Goal: Check status: Check status

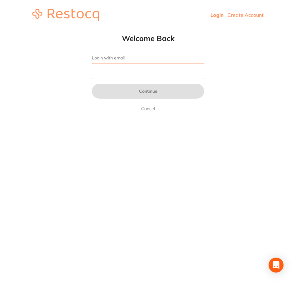
drag, startPoint x: 157, startPoint y: 79, endPoint x: 161, endPoint y: 72, distance: 8.4
click at [157, 79] on input "Login with email" at bounding box center [148, 71] width 112 height 16
type input "[EMAIL_ADDRESS][DOMAIN_NAME]"
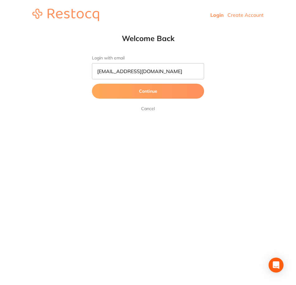
click at [123, 97] on button "Continue" at bounding box center [148, 91] width 112 height 15
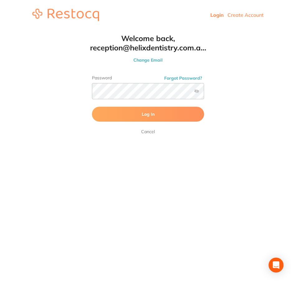
click at [133, 112] on button "Log In" at bounding box center [148, 114] width 112 height 15
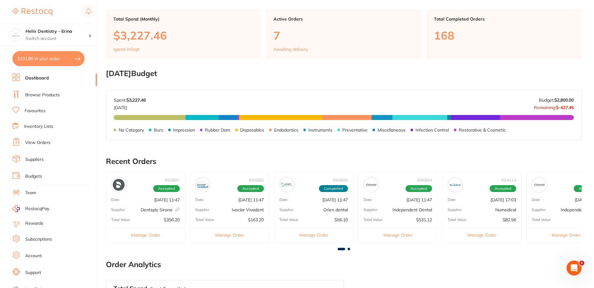
scroll to position [156, 0]
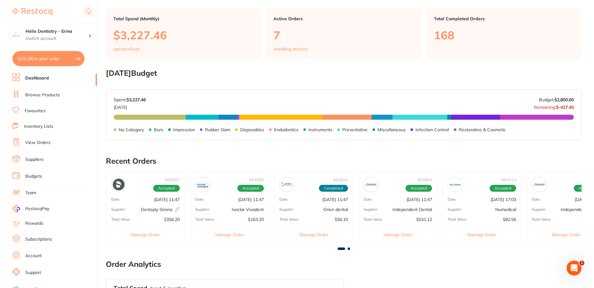
click at [296, 220] on div "Total Value $531.12" at bounding box center [398, 219] width 78 height 5
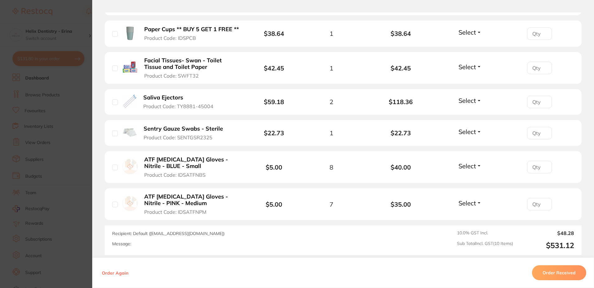
scroll to position [421, 0]
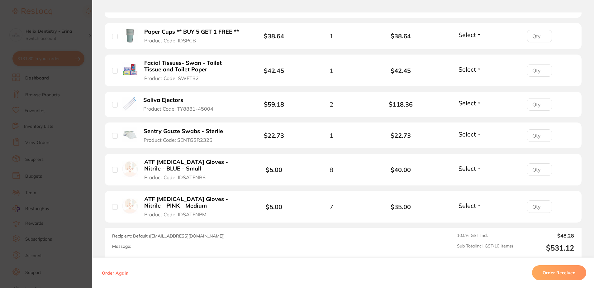
drag, startPoint x: 477, startPoint y: 210, endPoint x: 473, endPoint y: 207, distance: 4.9
click at [296, 210] on div "Select Received Back Order" at bounding box center [470, 207] width 27 height 10
click at [296, 206] on span "Select" at bounding box center [466, 206] width 17 height 8
click at [296, 226] on span "Back Order" at bounding box center [470, 228] width 19 height 5
click at [296, 206] on input "1" at bounding box center [539, 206] width 25 height 12
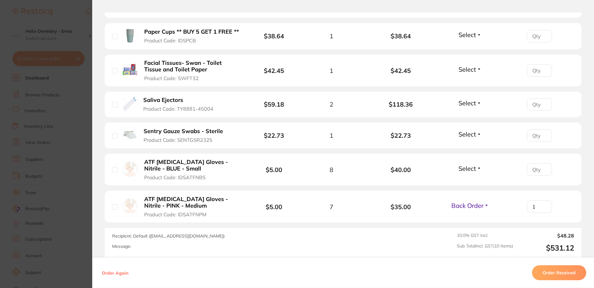
click at [296, 209] on input "1" at bounding box center [539, 206] width 25 height 12
click at [296, 205] on input "2" at bounding box center [539, 206] width 25 height 12
click at [296, 205] on input "3" at bounding box center [539, 206] width 25 height 12
click at [296, 205] on input "4" at bounding box center [539, 206] width 25 height 12
click at [296, 205] on input "5" at bounding box center [539, 206] width 25 height 12
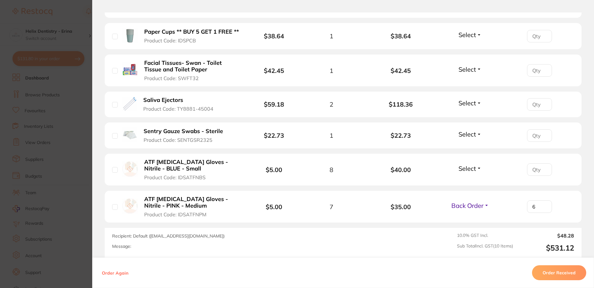
click at [296, 205] on input "6" at bounding box center [539, 206] width 25 height 12
type input "7"
click at [296, 205] on input "7" at bounding box center [539, 206] width 25 height 12
click at [237, 169] on b "ATF Dental Examination Gloves - Nitrile - BLUE - Small" at bounding box center [191, 165] width 95 height 13
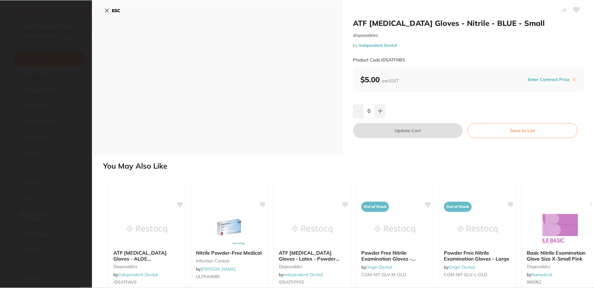
scroll to position [0, 0]
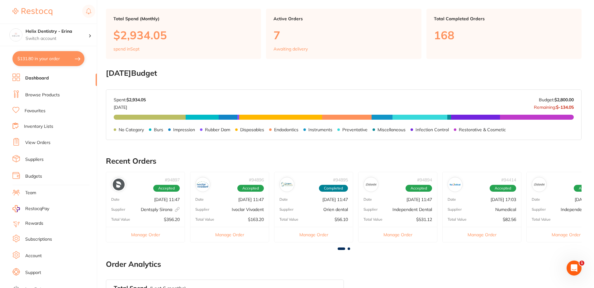
click at [296, 217] on p "$531.12" at bounding box center [424, 219] width 16 height 5
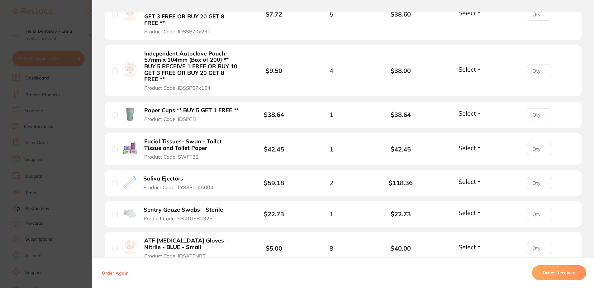
scroll to position [483, 0]
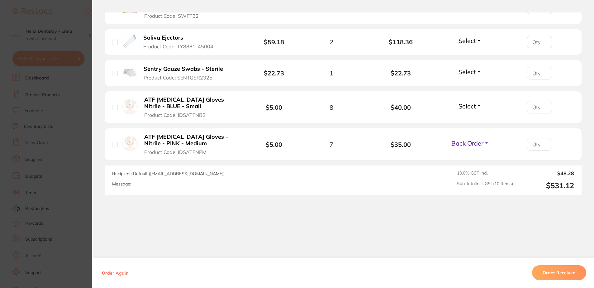
click at [296, 143] on input "number" at bounding box center [539, 144] width 25 height 12
type input "7"
click at [296, 108] on span "Select" at bounding box center [466, 106] width 17 height 8
drag, startPoint x: 472, startPoint y: 119, endPoint x: 510, endPoint y: 120, distance: 37.4
click at [296, 101] on span "Received" at bounding box center [470, 101] width 16 height 0
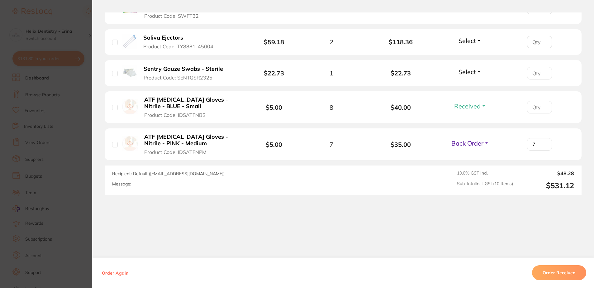
click at [296, 110] on input "number" at bounding box center [539, 107] width 25 height 12
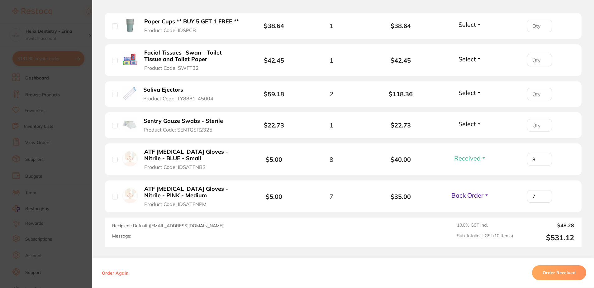
scroll to position [421, 0]
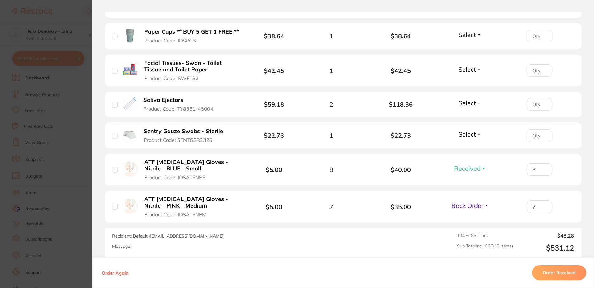
type input "8"
click at [296, 130] on li "Sentry Gauze Swabs - Sterile Product Code: SENTGSR2325 $22.73 1 $22.73 Select R…" at bounding box center [343, 135] width 477 height 26
click at [296, 133] on span "Select" at bounding box center [466, 134] width 17 height 8
drag, startPoint x: 467, startPoint y: 146, endPoint x: 517, endPoint y: 147, distance: 50.2
click at [296, 146] on span "Received" at bounding box center [470, 147] width 16 height 5
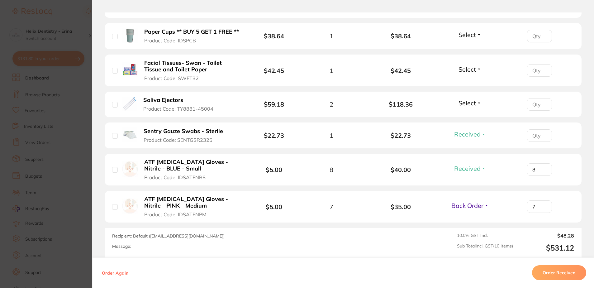
click at [296, 137] on input "number" at bounding box center [539, 135] width 25 height 12
type input "2"
click at [296, 103] on input "number" at bounding box center [539, 104] width 25 height 12
click at [296, 98] on li "Saliva Ejectors Product Code: TY8881-45004 $59.18 2 $118.36 Select Received Bac…" at bounding box center [343, 105] width 477 height 26
click at [296, 104] on button "Select" at bounding box center [470, 103] width 27 height 8
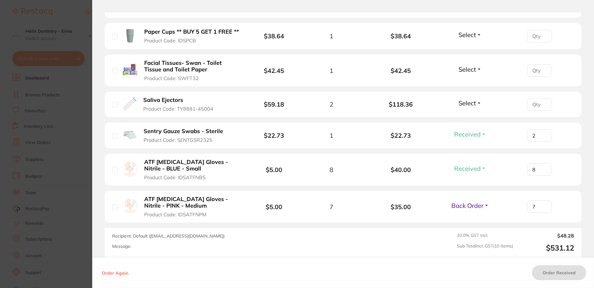
drag, startPoint x: 470, startPoint y: 128, endPoint x: 491, endPoint y: 120, distance: 22.5
click at [296, 97] on span "Back Order" at bounding box center [470, 97] width 19 height 0
click at [296, 109] on input "number" at bounding box center [539, 104] width 25 height 12
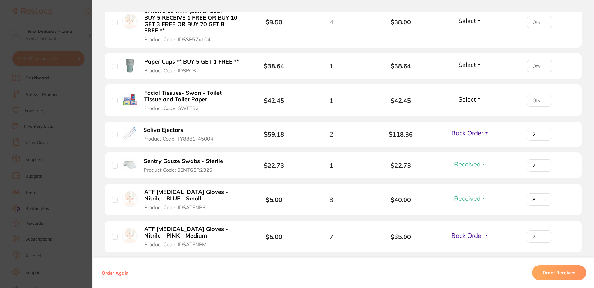
scroll to position [359, 0]
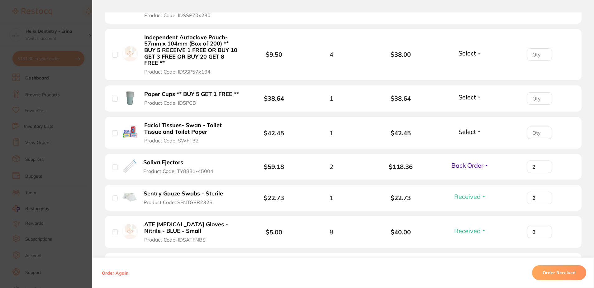
type input "2"
click at [296, 131] on input "number" at bounding box center [539, 132] width 25 height 12
click at [296, 133] on input "1" at bounding box center [539, 132] width 25 height 12
click at [296, 129] on li "Facial Tissues- Swan - Toilet Tissue and Toilet Paper Product Code: SWFT32 $42.…" at bounding box center [343, 133] width 477 height 32
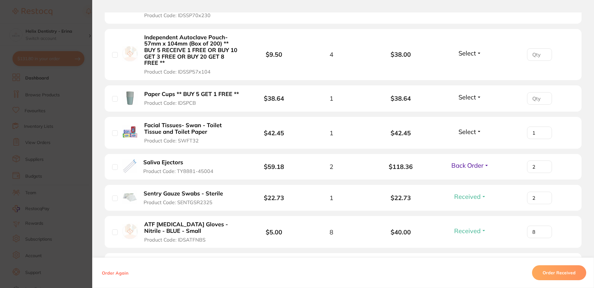
click at [296, 130] on span "Select" at bounding box center [466, 132] width 17 height 8
click at [296, 134] on span "Select" at bounding box center [466, 132] width 17 height 8
click at [296, 144] on span "Received" at bounding box center [470, 145] width 16 height 5
click at [296, 135] on input "0" at bounding box center [539, 132] width 25 height 12
click at [296, 131] on input "0" at bounding box center [539, 132] width 25 height 12
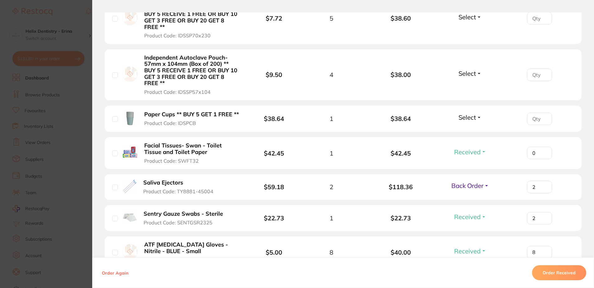
scroll to position [328, 0]
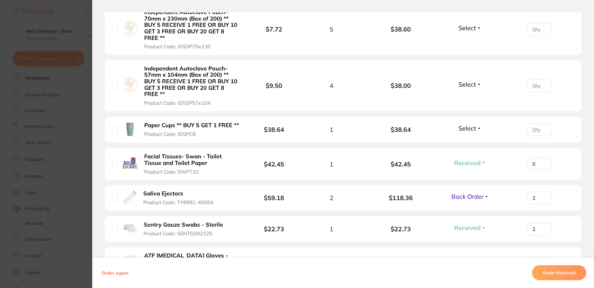
drag, startPoint x: 534, startPoint y: 116, endPoint x: 543, endPoint y: 126, distance: 13.2
click at [296, 124] on ul "Independent Autoclave Pouch- 90mm x 230mm (Box of 1000) ** BUY 5 RECEIVE 1 FREE…" at bounding box center [343, 103] width 477 height 425
click at [296, 163] on input "0" at bounding box center [539, 164] width 25 height 12
click at [296, 162] on input "0" at bounding box center [539, 164] width 25 height 12
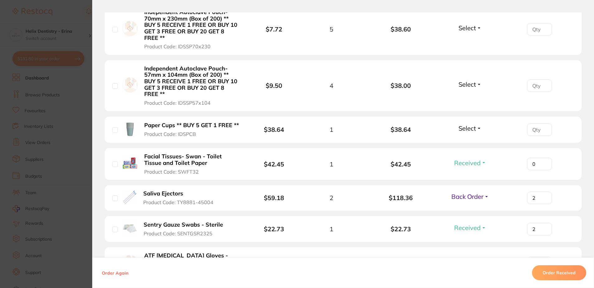
click at [296, 165] on input "0" at bounding box center [539, 164] width 25 height 12
click at [296, 165] on input "1" at bounding box center [539, 164] width 25 height 12
click at [296, 126] on li "Paper Cups ** BUY 5 GET 1 FREE ** Product Code: IDSPCB $38.64 1 $38.64 Select R…" at bounding box center [343, 129] width 477 height 27
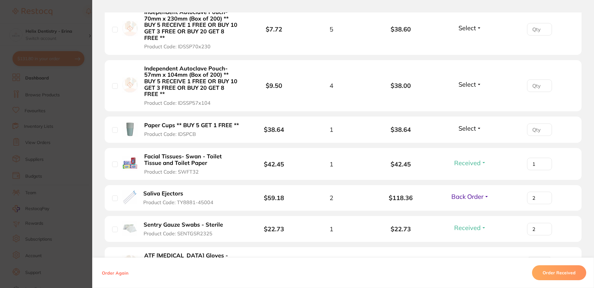
click at [296, 132] on input "number" at bounding box center [539, 129] width 25 height 12
click at [296, 127] on span "Select" at bounding box center [466, 128] width 17 height 8
type input "0"
click at [296, 142] on span "Received" at bounding box center [470, 141] width 16 height 5
type input "1"
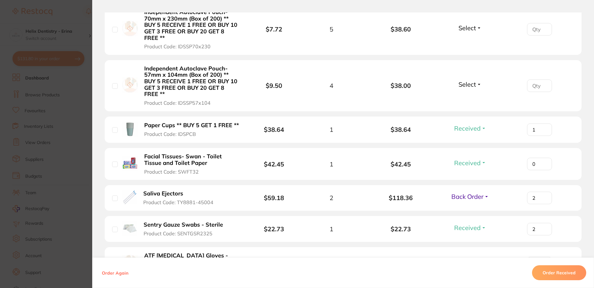
click at [296, 127] on input "1" at bounding box center [539, 129] width 25 height 12
click at [296, 162] on input "0" at bounding box center [539, 164] width 25 height 12
type input "0"
click at [296, 161] on input "0" at bounding box center [539, 164] width 25 height 12
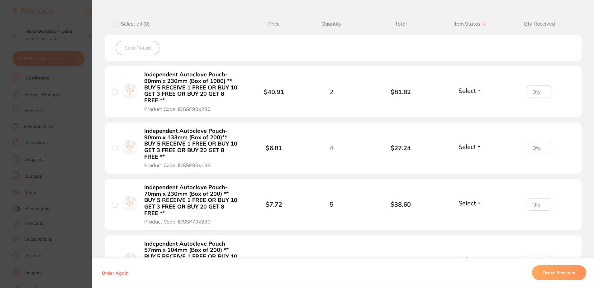
scroll to position [78, 0]
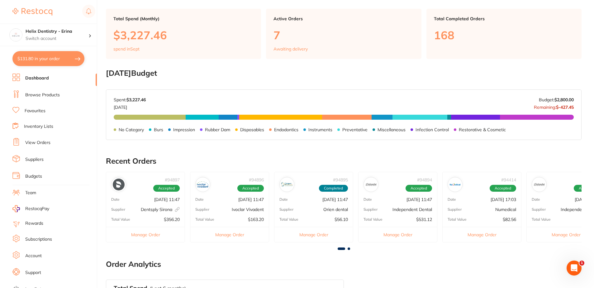
click at [296, 223] on div "# 94414 Accepted Date Sept 23 2025, 17:03 Supplier Numedical Total Value $82.56…" at bounding box center [481, 207] width 79 height 71
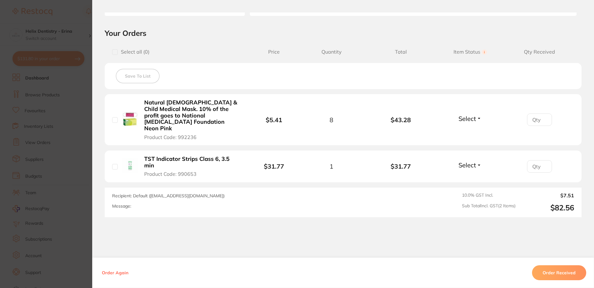
click at [113, 164] on input "checkbox" at bounding box center [115, 167] width 6 height 6
checkbox input "true"
click at [112, 118] on input "checkbox" at bounding box center [115, 120] width 6 height 6
checkbox input "true"
click at [296, 114] on input "1" at bounding box center [539, 119] width 25 height 12
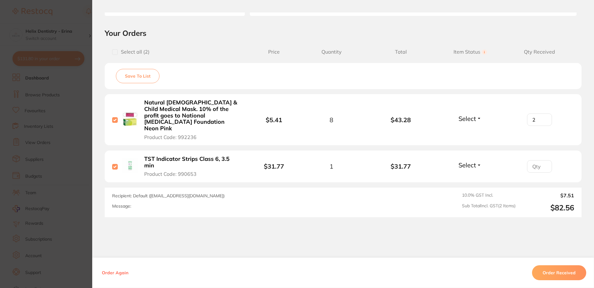
click at [296, 114] on input "2" at bounding box center [539, 119] width 25 height 12
click at [296, 114] on input "3" at bounding box center [539, 119] width 25 height 12
click at [296, 114] on input "4" at bounding box center [539, 119] width 25 height 12
click at [296, 114] on input "5" at bounding box center [539, 119] width 25 height 12
click at [296, 114] on input "6" at bounding box center [539, 119] width 25 height 12
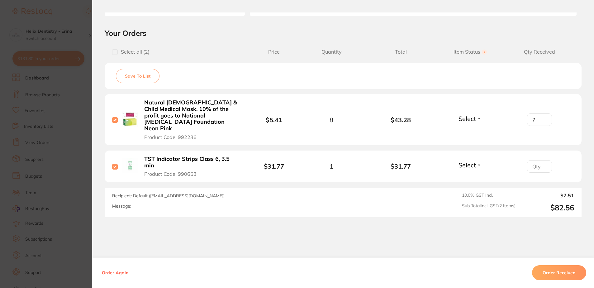
click at [296, 114] on input "7" at bounding box center [539, 119] width 25 height 12
type input "8"
click at [296, 114] on input "8" at bounding box center [539, 119] width 25 height 12
click at [296, 110] on li "Natural Lady & Child Medical Mask. 10% of the profit goes to National Breast Ca…" at bounding box center [343, 119] width 477 height 51
drag, startPoint x: 467, startPoint y: 114, endPoint x: 465, endPoint y: 119, distance: 5.1
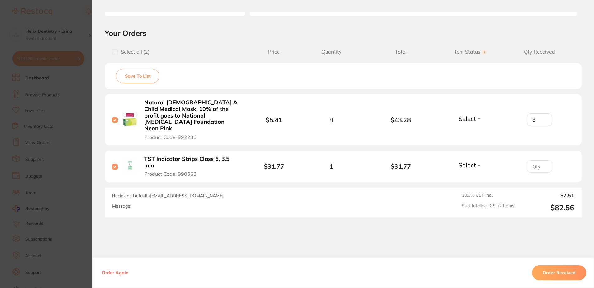
click at [296, 115] on span "Select" at bounding box center [466, 119] width 17 height 8
click at [296, 131] on span "Received" at bounding box center [470, 132] width 16 height 5
click at [296, 161] on span "Select" at bounding box center [466, 165] width 17 height 8
click at [296, 176] on span "Received" at bounding box center [470, 178] width 16 height 5
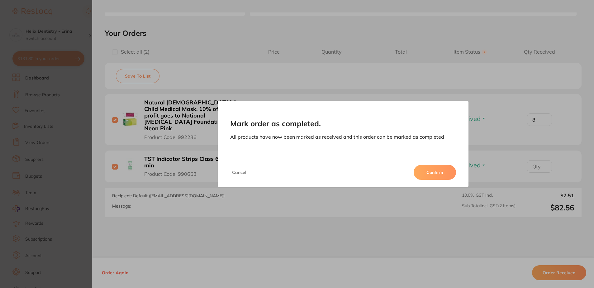
click at [242, 169] on button "Cancel" at bounding box center [239, 172] width 18 height 15
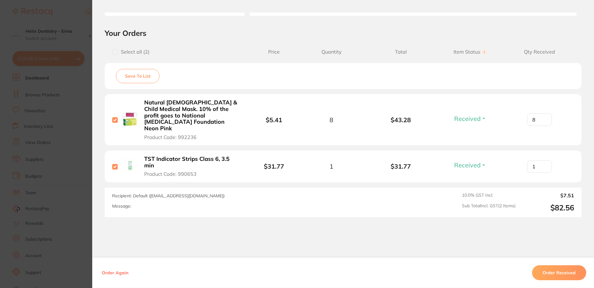
type input "1"
click at [296, 160] on input "1" at bounding box center [539, 166] width 25 height 12
click at [296, 271] on button "Order Received" at bounding box center [559, 272] width 54 height 15
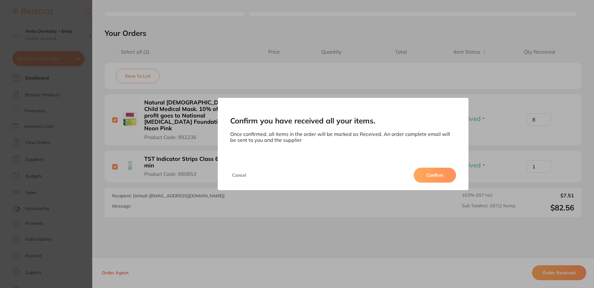
click at [296, 176] on button "Confirm" at bounding box center [435, 175] width 42 height 15
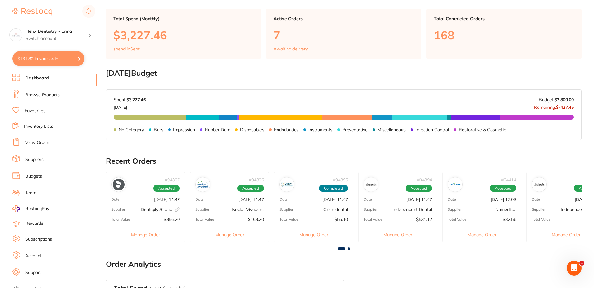
click at [296, 249] on div at bounding box center [344, 248] width 476 height 2
click at [296, 248] on span at bounding box center [349, 248] width 2 height 2
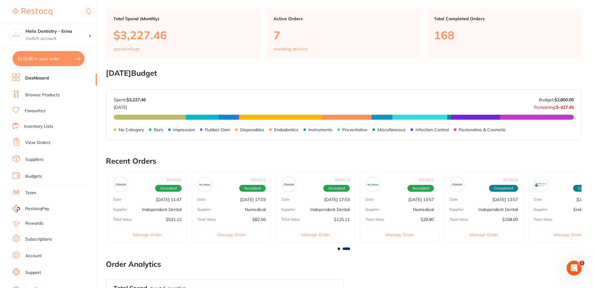
scroll to position [0, 360]
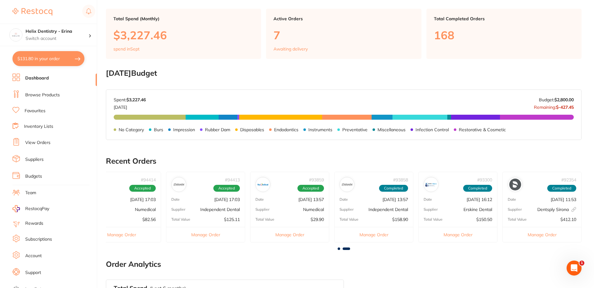
click at [296, 249] on span at bounding box center [339, 248] width 2 height 2
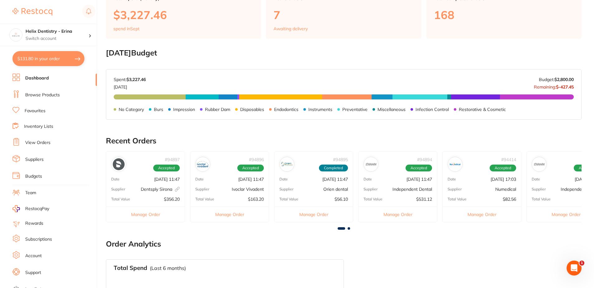
scroll to position [187, 0]
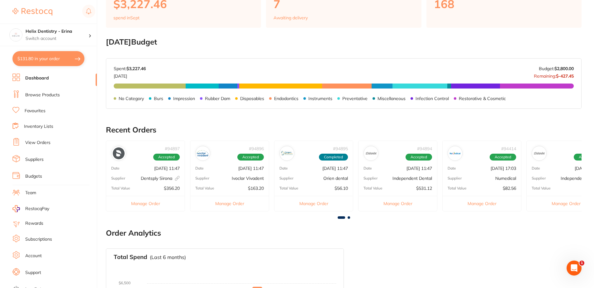
click at [296, 216] on div at bounding box center [344, 217] width 476 height 2
click at [296, 217] on span at bounding box center [349, 217] width 2 height 2
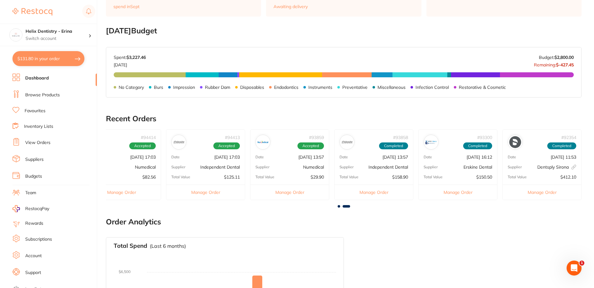
scroll to position [218, 0]
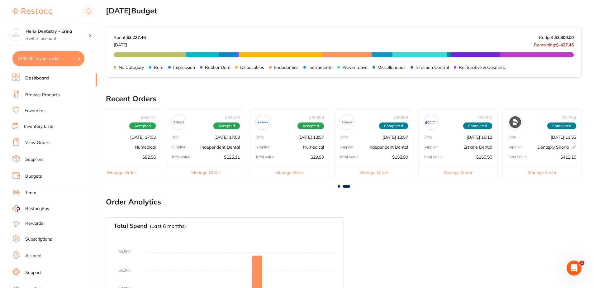
click at [296, 187] on div at bounding box center [344, 186] width 476 height 2
click at [296, 187] on span at bounding box center [339, 186] width 2 height 2
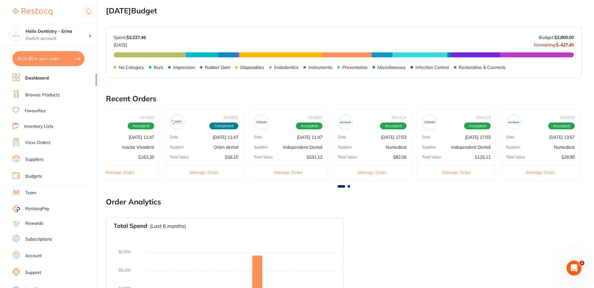
scroll to position [0, 0]
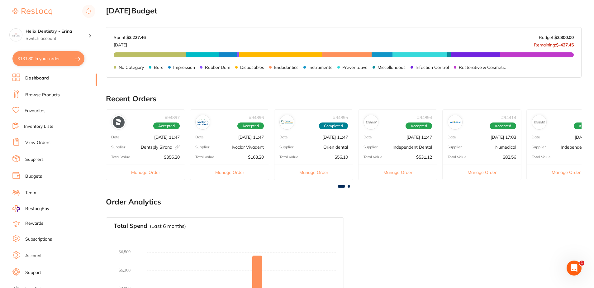
click at [296, 152] on div "# 94894 Accepted Date Sept 29 2025, 11:47 Supplier Independent Dental Total Val…" at bounding box center [397, 144] width 79 height 71
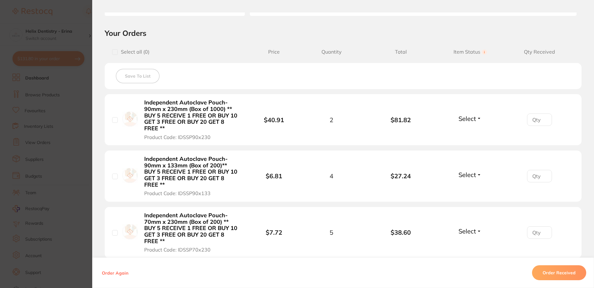
click at [112, 119] on input "checkbox" at bounding box center [115, 120] width 6 height 6
checkbox input "true"
click at [296, 116] on button "Select" at bounding box center [470, 119] width 27 height 8
click at [296, 136] on button "Received" at bounding box center [470, 132] width 16 height 10
click at [296, 118] on input "1" at bounding box center [539, 119] width 25 height 12
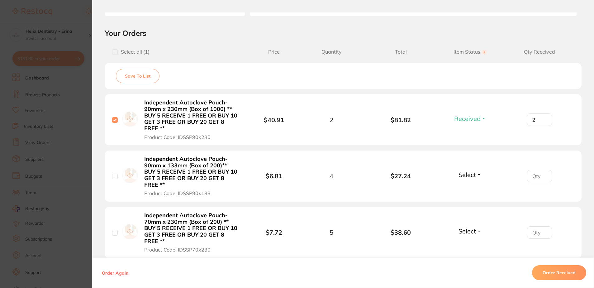
click at [296, 118] on input "2" at bounding box center [539, 119] width 25 height 12
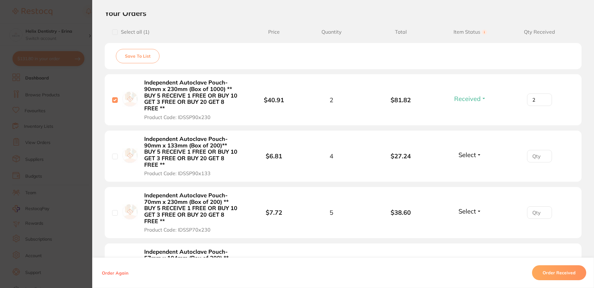
scroll to position [156, 0]
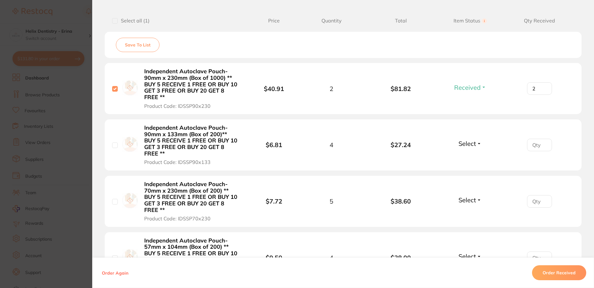
click at [296, 86] on input "2" at bounding box center [539, 88] width 25 height 12
click at [296, 87] on input "2" at bounding box center [539, 88] width 25 height 12
click at [296, 92] on input "2" at bounding box center [539, 88] width 25 height 12
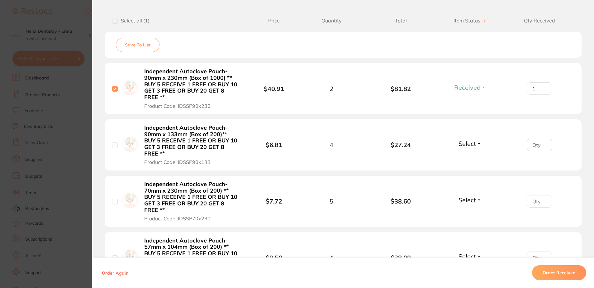
click at [296, 91] on input "1" at bounding box center [539, 88] width 25 height 12
type input "2"
click at [296, 87] on input "2" at bounding box center [539, 88] width 25 height 12
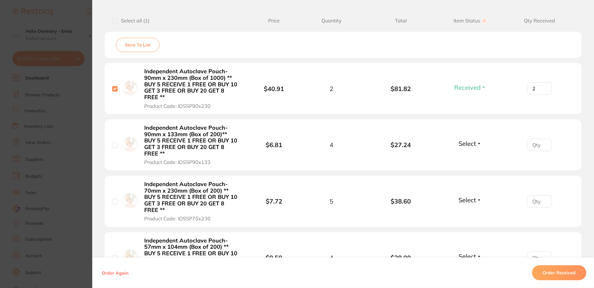
click at [296, 87] on input "2" at bounding box center [539, 88] width 25 height 12
click at [296, 88] on input "2" at bounding box center [539, 88] width 25 height 12
type input "2"
click at [296, 144] on input "number" at bounding box center [539, 145] width 25 height 12
click at [296, 144] on button "Select" at bounding box center [470, 144] width 27 height 8
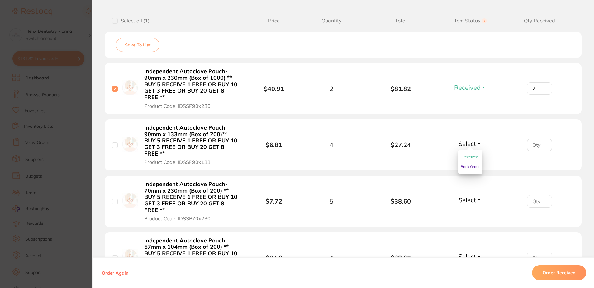
click at [296, 157] on span "Received" at bounding box center [470, 156] width 16 height 5
click at [296, 140] on input "number" at bounding box center [539, 145] width 25 height 12
type input "3"
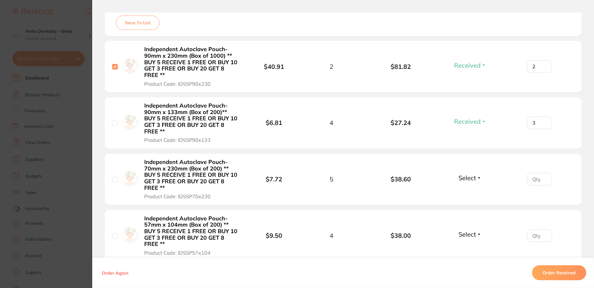
scroll to position [187, 0]
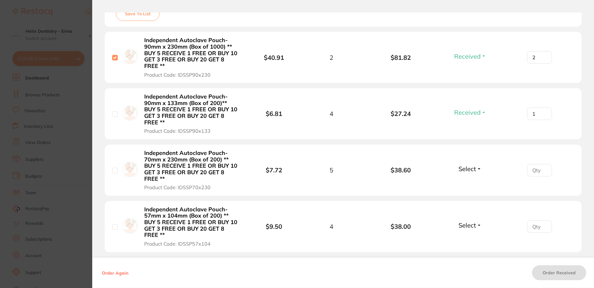
click at [296, 112] on input "1" at bounding box center [539, 113] width 25 height 12
click at [296, 113] on input "1" at bounding box center [539, 113] width 25 height 12
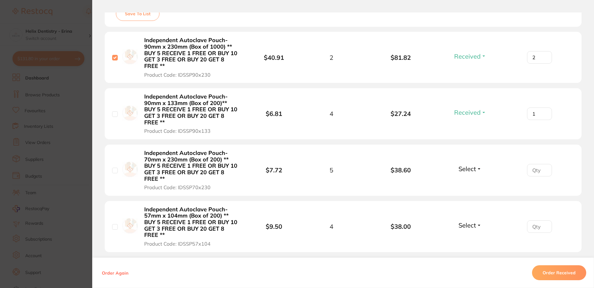
type input "1"
drag, startPoint x: 542, startPoint y: 113, endPoint x: 541, endPoint y: 109, distance: 3.9
click at [296, 110] on input "1" at bounding box center [539, 113] width 25 height 12
click at [296, 111] on input "1" at bounding box center [539, 113] width 25 height 12
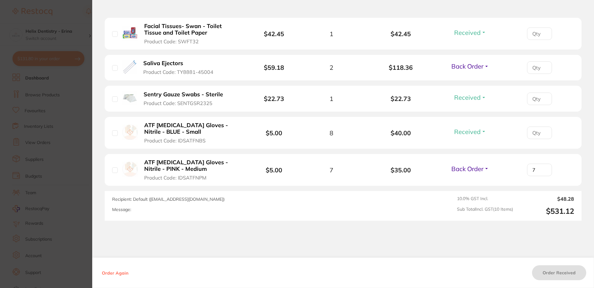
scroll to position [467, 0]
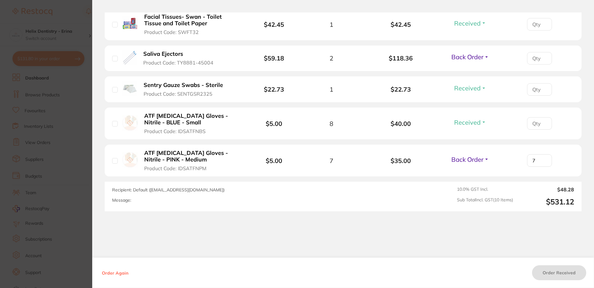
click at [296, 126] on input "number" at bounding box center [539, 123] width 25 height 12
click at [296, 121] on input "1" at bounding box center [539, 123] width 25 height 12
type input "1"
click at [296, 121] on input "1" at bounding box center [539, 123] width 25 height 12
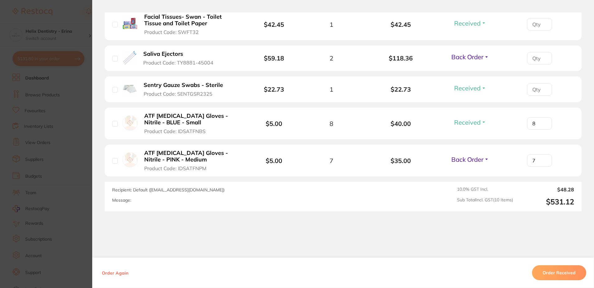
type input "8"
click at [296, 88] on div at bounding box center [539, 89] width 69 height 12
click at [296, 93] on input "number" at bounding box center [539, 89] width 25 height 12
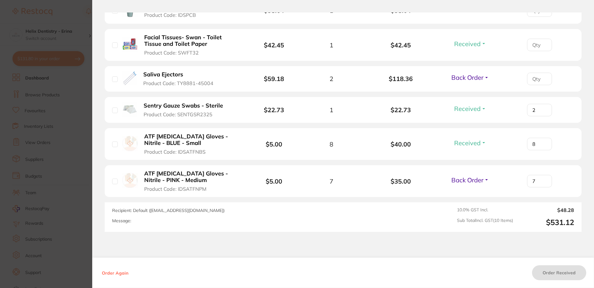
scroll to position [436, 0]
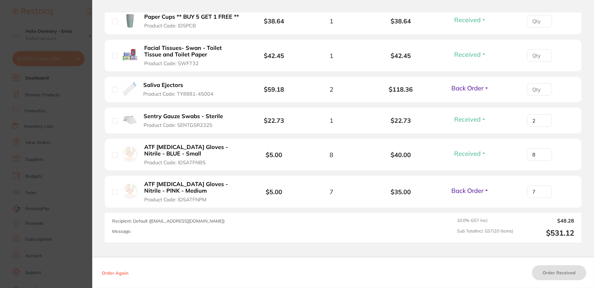
type input "2"
click at [296, 92] on input "number" at bounding box center [539, 89] width 25 height 12
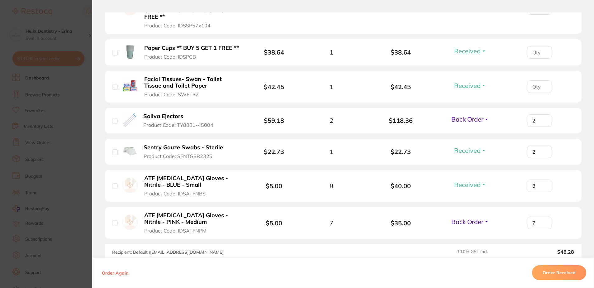
scroll to position [374, 0]
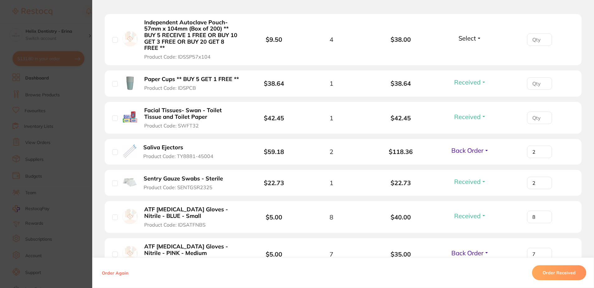
type input "2"
click at [296, 115] on input "number" at bounding box center [539, 118] width 25 height 12
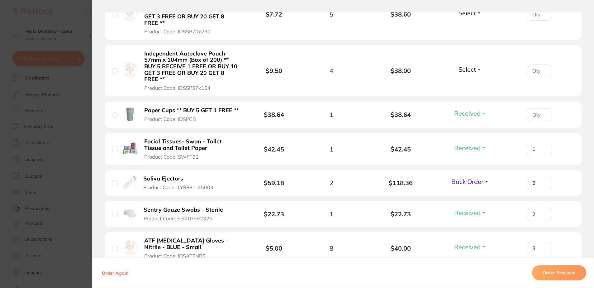
type input "1"
click at [296, 112] on input "number" at bounding box center [539, 114] width 25 height 12
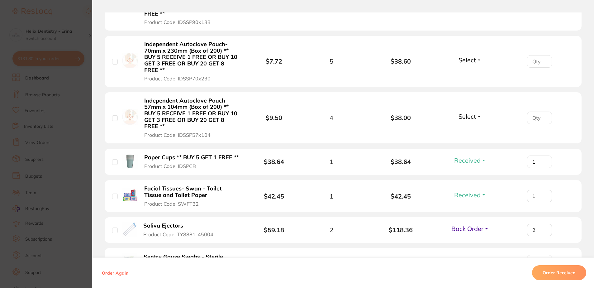
scroll to position [280, 0]
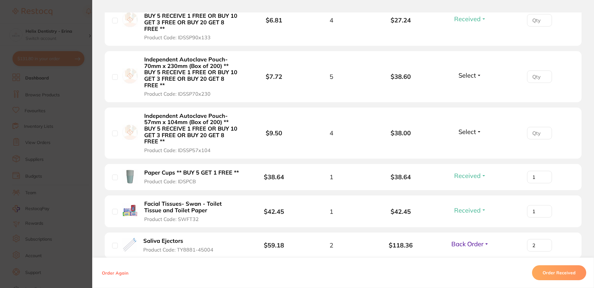
type input "1"
click at [296, 132] on input "number" at bounding box center [539, 133] width 25 height 12
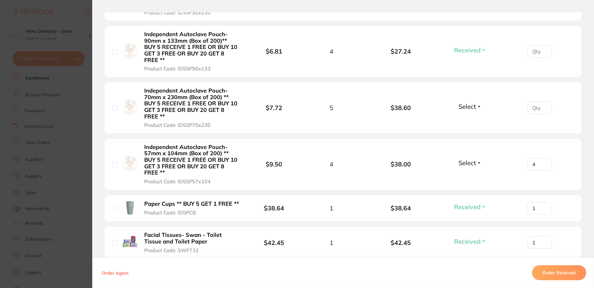
type input "4"
click at [296, 161] on button "Select" at bounding box center [470, 163] width 27 height 8
click at [296, 174] on span "Received" at bounding box center [470, 176] width 16 height 5
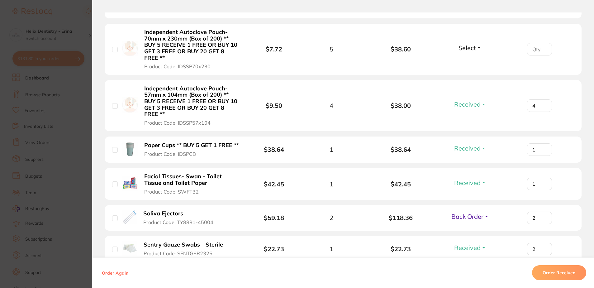
scroll to position [218, 0]
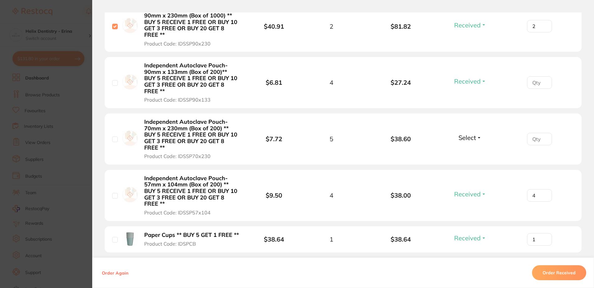
click at [296, 137] on input "number" at bounding box center [539, 139] width 25 height 12
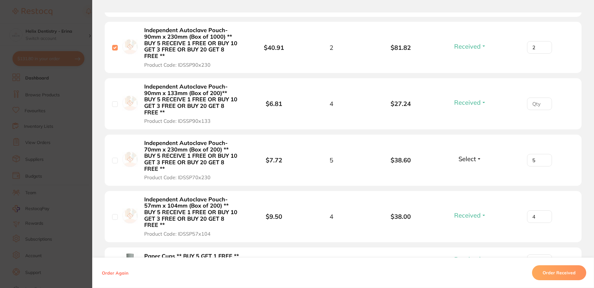
scroll to position [187, 0]
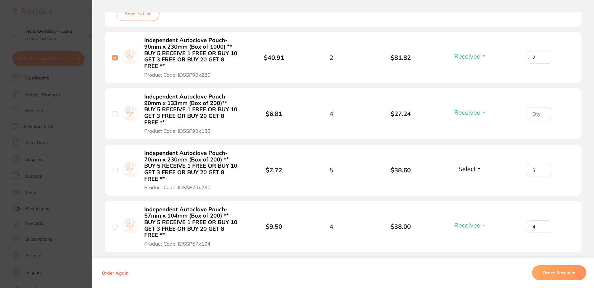
type input "5"
click at [296, 169] on span "Select" at bounding box center [466, 169] width 17 height 8
click at [296, 183] on span "Received" at bounding box center [470, 182] width 16 height 5
click at [296, 116] on input "number" at bounding box center [539, 113] width 25 height 12
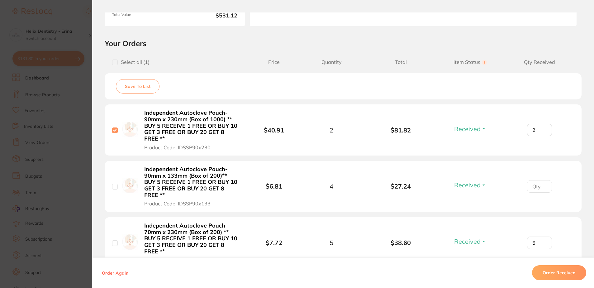
scroll to position [125, 0]
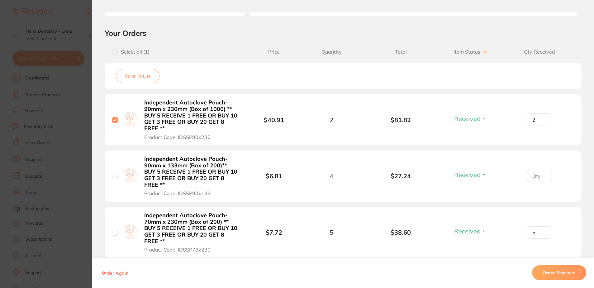
click at [114, 175] on input "checkbox" at bounding box center [115, 176] width 6 height 6
checkbox input "true"
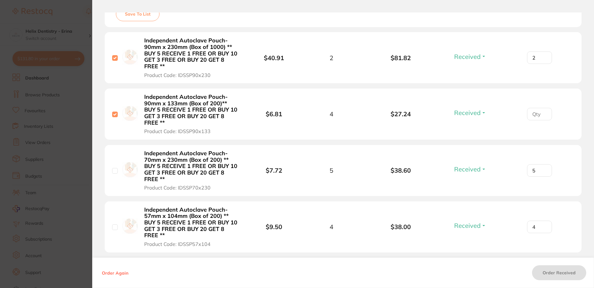
scroll to position [187, 0]
click at [112, 172] on input "checkbox" at bounding box center [115, 171] width 6 height 6
checkbox input "true"
click at [112, 228] on input "checkbox" at bounding box center [115, 227] width 6 height 6
checkbox input "true"
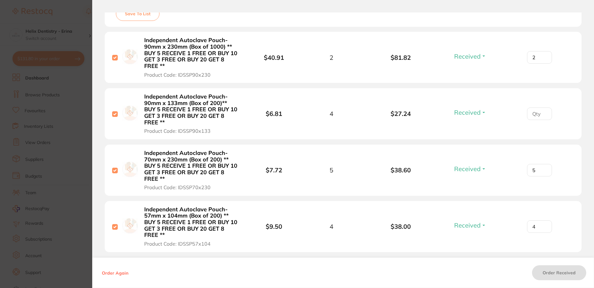
click at [113, 226] on input "checkbox" at bounding box center [115, 227] width 6 height 6
checkbox input "false"
click at [112, 172] on input "checkbox" at bounding box center [115, 171] width 6 height 6
checkbox input "false"
click at [116, 119] on div "Independent Autoclave Pouch- 90mm x 133mm (Box of 200)** BUY 5 RECEIVE 1 FREE O…" at bounding box center [181, 113] width 139 height 41
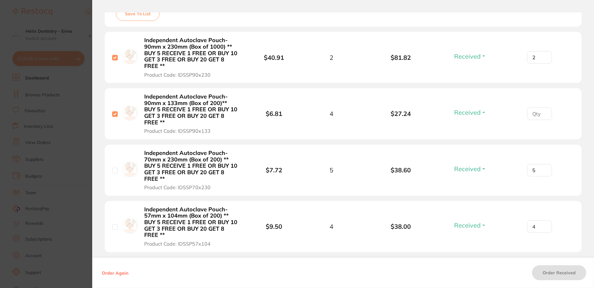
click at [113, 61] on div "Independent Autoclave Pouch- 90mm x 230mm (Box of 1000) ** BUY 5 RECEIVE 1 FREE…" at bounding box center [181, 57] width 139 height 41
click at [114, 58] on input "checkbox" at bounding box center [115, 58] width 6 height 6
checkbox input "false"
click at [114, 115] on input "checkbox" at bounding box center [115, 114] width 6 height 6
checkbox input "false"
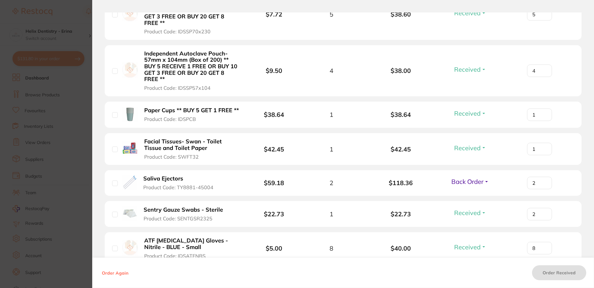
scroll to position [483, 0]
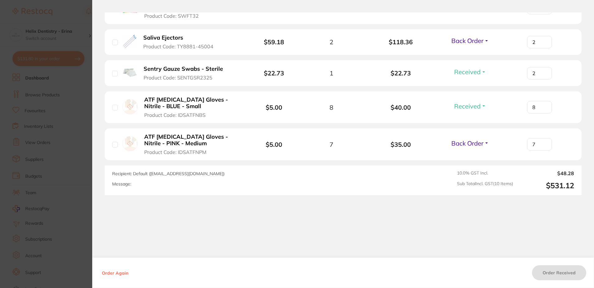
click at [116, 145] on input "checkbox" at bounding box center [115, 145] width 6 height 6
checkbox input "true"
click at [114, 142] on input "checkbox" at bounding box center [115, 145] width 6 height 6
checkbox input "false"
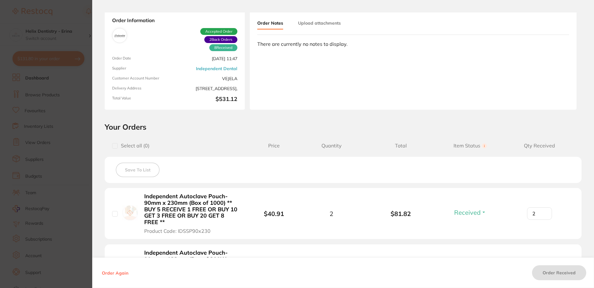
scroll to position [0, 0]
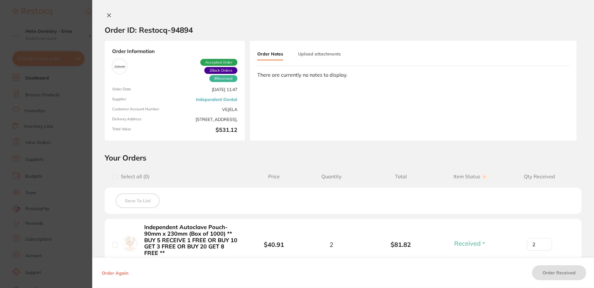
click at [224, 68] on span "2 Back Orders" at bounding box center [220, 70] width 33 height 7
click at [283, 76] on div "There are currently no notes to display." at bounding box center [413, 75] width 312 height 6
click at [296, 56] on button "Upload attachments" at bounding box center [319, 53] width 43 height 11
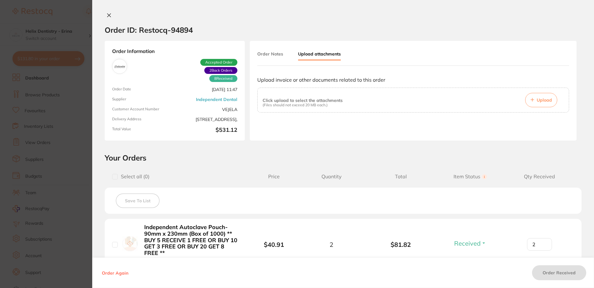
click at [281, 52] on button "Order Notes" at bounding box center [270, 53] width 26 height 11
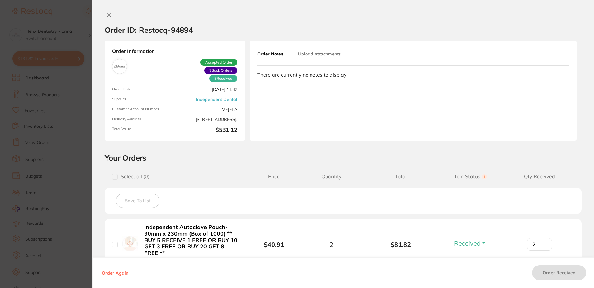
scroll to position [125, 0]
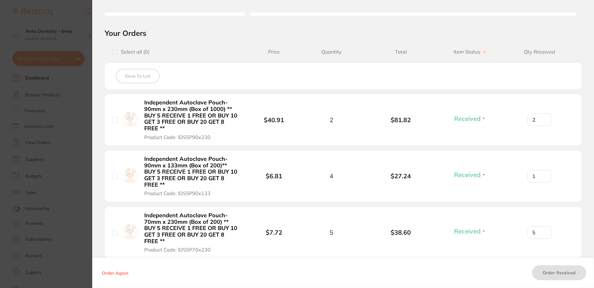
click at [296, 174] on input "1" at bounding box center [539, 176] width 25 height 12
type input "1"
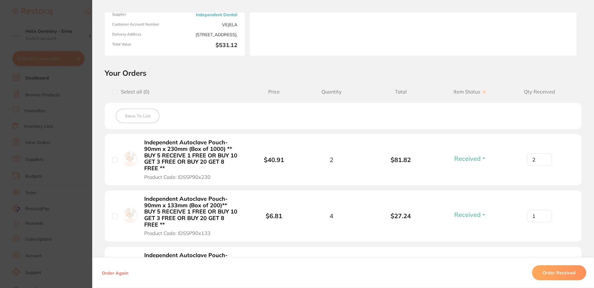
scroll to position [0, 0]
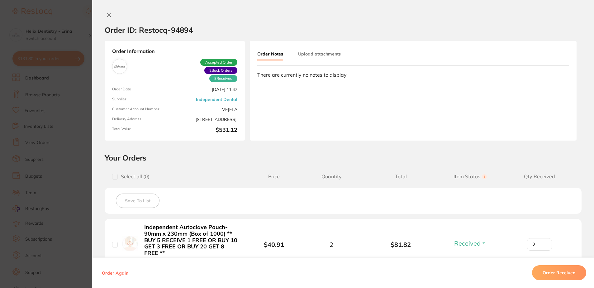
click at [109, 14] on icon at bounding box center [108, 15] width 3 height 3
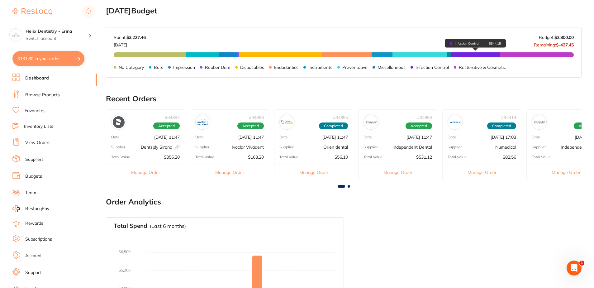
click at [296, 55] on span "Infection Control $344.18" at bounding box center [475, 54] width 49 height 5
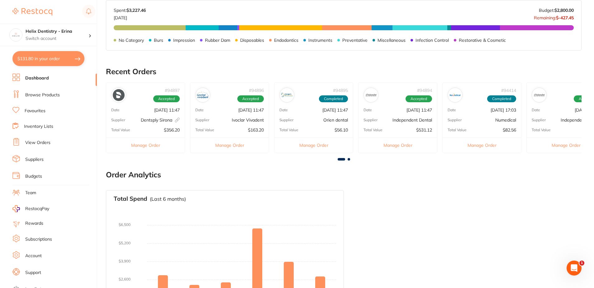
scroll to position [280, 0]
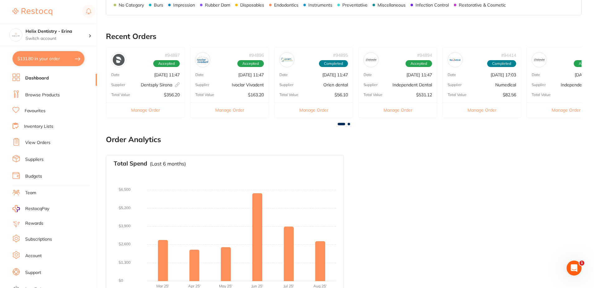
click at [296, 123] on span at bounding box center [349, 124] width 2 height 2
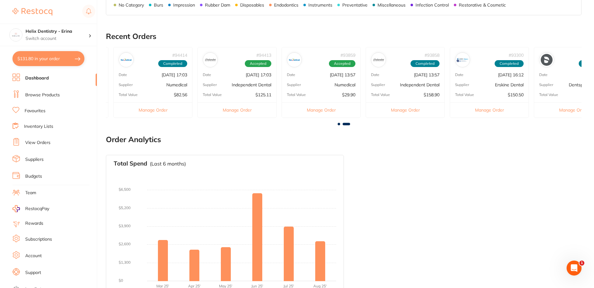
scroll to position [0, 360]
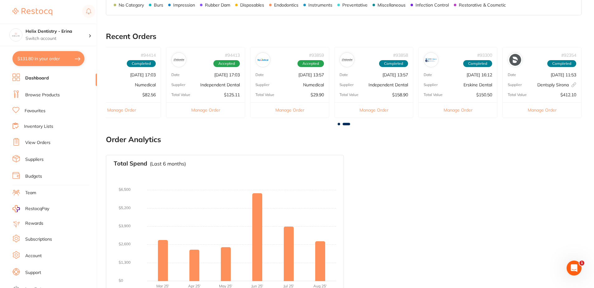
click at [296, 95] on div "Total Value $150.50" at bounding box center [458, 94] width 78 height 5
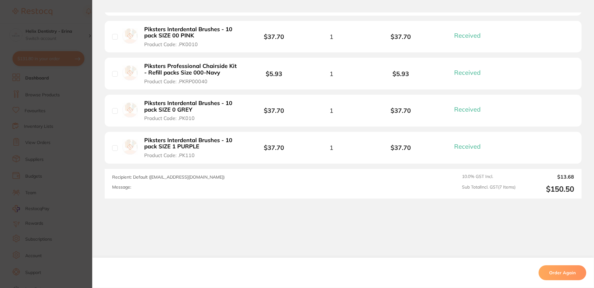
scroll to position [311, 0]
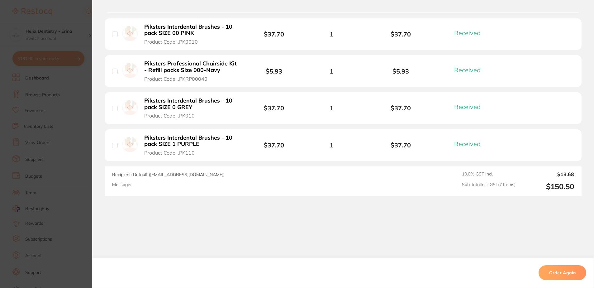
click at [59, 149] on section "Order ID: Restocq- 93300 Order Information 7 Received Completed Order Order Dat…" at bounding box center [297, 144] width 594 height 288
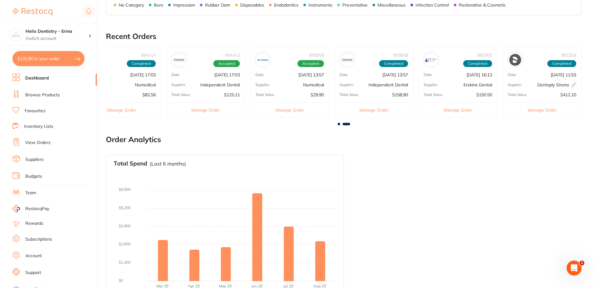
click at [221, 84] on p "Independent Dental" at bounding box center [220, 84] width 40 height 5
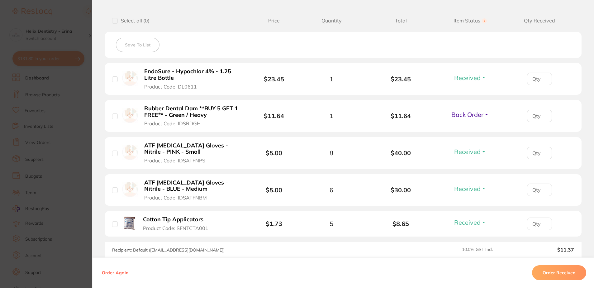
scroll to position [0, 0]
click at [43, 136] on section "Order ID: Restocq- 94413 Order Information 4 Received 1 Back Order Accepted Ord…" at bounding box center [297, 144] width 594 height 288
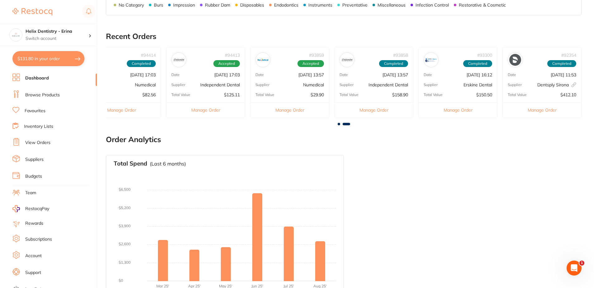
click at [296, 125] on span at bounding box center [339, 124] width 2 height 2
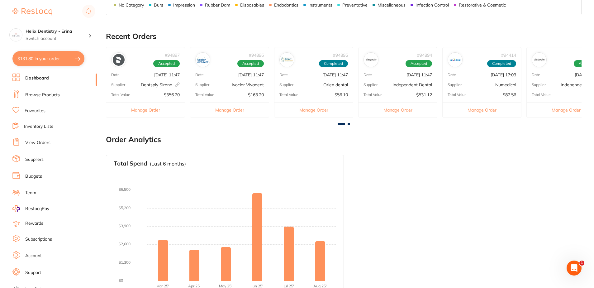
click at [136, 77] on div "Date Sept 29 2025, 11:47" at bounding box center [145, 74] width 78 height 5
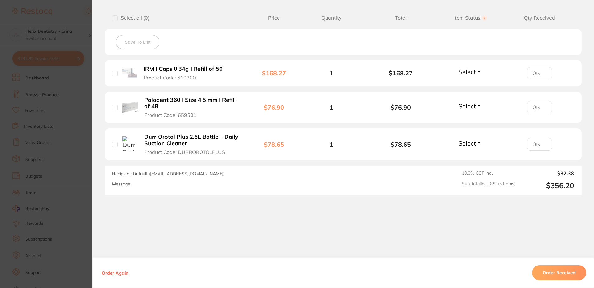
click at [50, 122] on section "Order ID: Restocq- 94897 Linked Order Order Information Accepted Order Order Da…" at bounding box center [297, 144] width 594 height 288
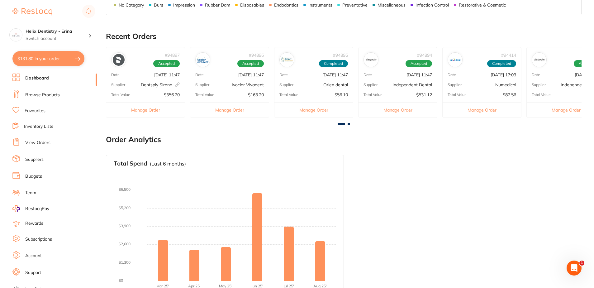
click at [219, 86] on div "Supplier Ivoclar Vivadent" at bounding box center [229, 84] width 78 height 5
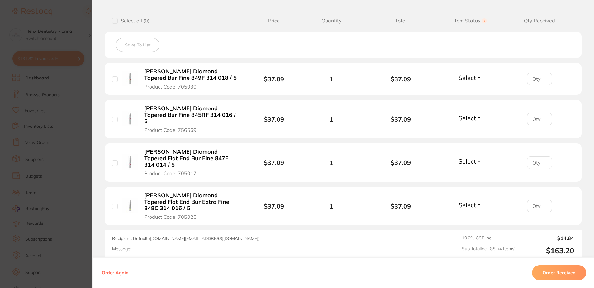
click at [78, 124] on section "Order ID: Restocq- 94896 Order Information Accepted Order Order Date Sept 29 20…" at bounding box center [297, 144] width 594 height 288
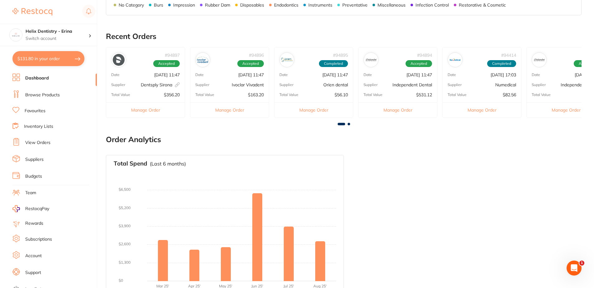
click at [296, 99] on div "# 94895 Completed Date Sept 29 2025, 11:47 Supplier Orien dental Total Value $5…" at bounding box center [313, 82] width 79 height 71
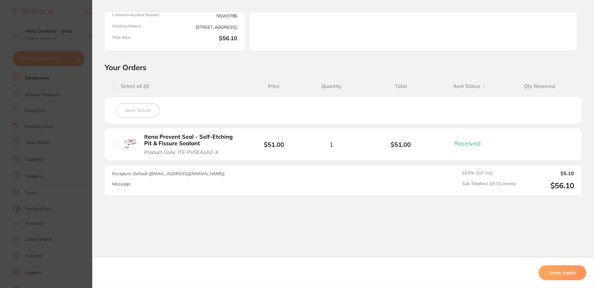
click at [55, 114] on section "Order ID: Restocq- 94895 Order Information 1 Received Completed Order Order Dat…" at bounding box center [297, 144] width 594 height 288
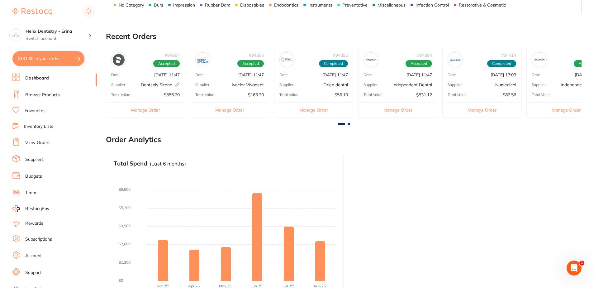
click at [296, 90] on div "# 94894 Accepted Date Sept 29 2025, 11:47 Supplier Independent Dental Total Val…" at bounding box center [397, 82] width 79 height 71
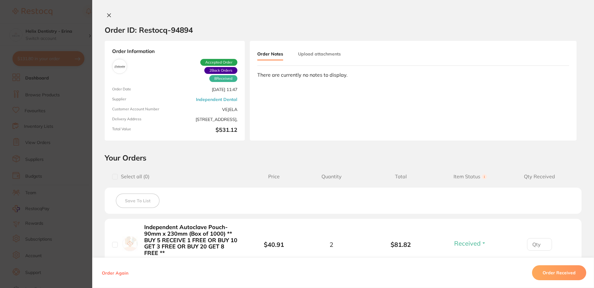
click at [63, 108] on section "Order ID: Restocq- 94894 Order Information 8 Received 2 Back Orders Accepted Or…" at bounding box center [297, 144] width 594 height 288
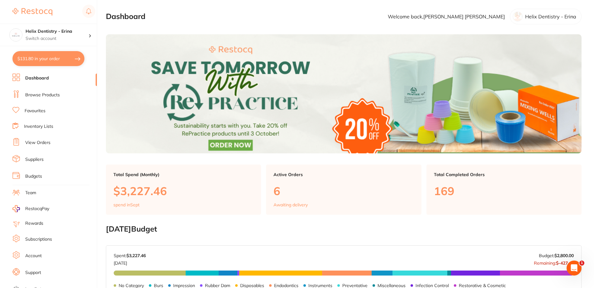
click at [31, 148] on ul "Dashboard Browse Products Favourites Inventory Lists View Orders Suppliers Budg…" at bounding box center [54, 181] width 84 height 215
click at [32, 145] on link "View Orders" at bounding box center [37, 143] width 25 height 6
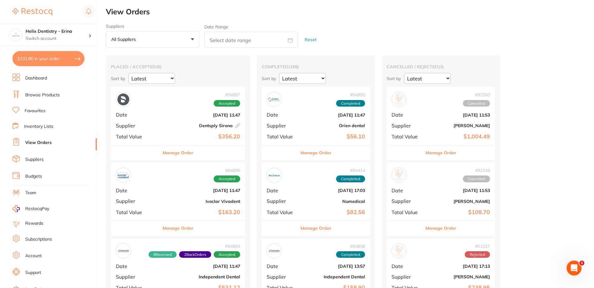
click at [296, 120] on div "# 92350 Cancelled Date Sept 2 2025, 11:53 Supplier Henry Schein Halas Total Val…" at bounding box center [441, 116] width 108 height 58
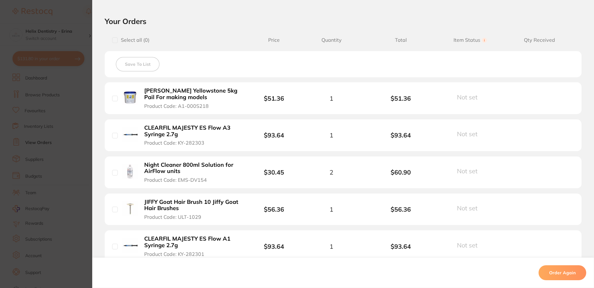
scroll to position [125, 0]
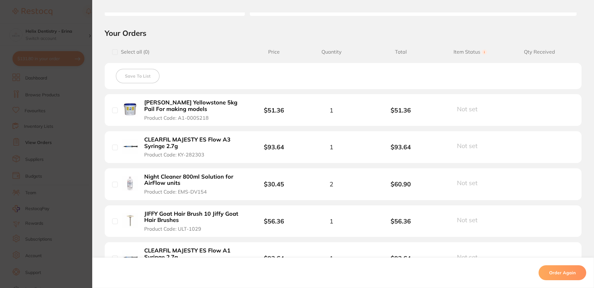
click at [58, 120] on section "Order ID: Restocq- 92350 Order Information Cancelled Order Date Sept 2 2025, 11…" at bounding box center [297, 144] width 594 height 288
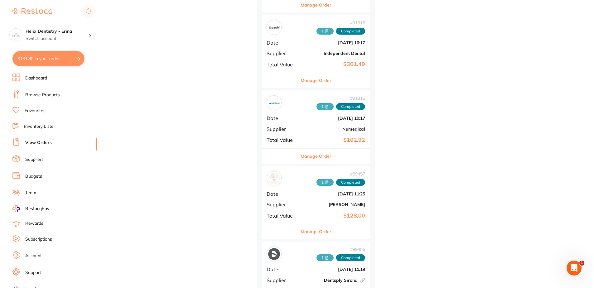
scroll to position [934, 0]
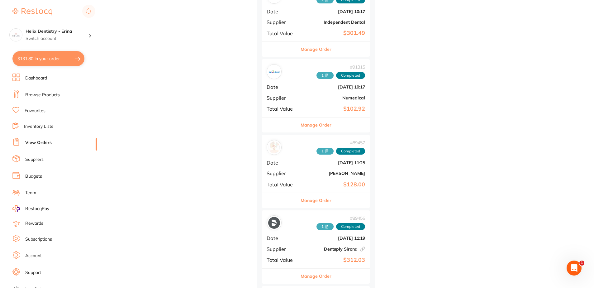
click at [294, 156] on div "# 89457 1 Completed Date Aug 7 2025, 11:25 Supplier Henry Schein Halas Total Va…" at bounding box center [316, 164] width 108 height 58
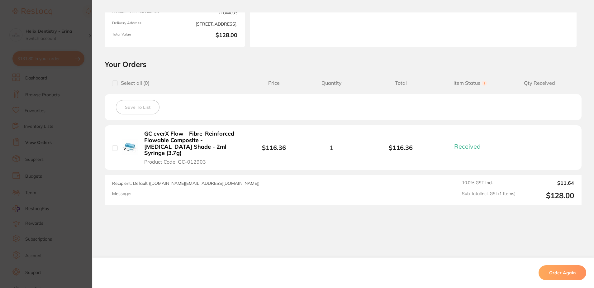
click at [59, 121] on section "Order ID: Restocq- 89457 Order Information 1 Received Completed Order Date Aug …" at bounding box center [297, 144] width 594 height 288
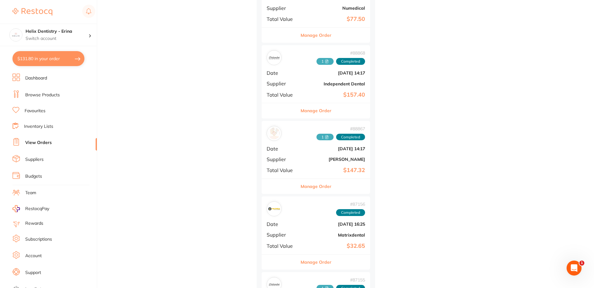
scroll to position [1339, 0]
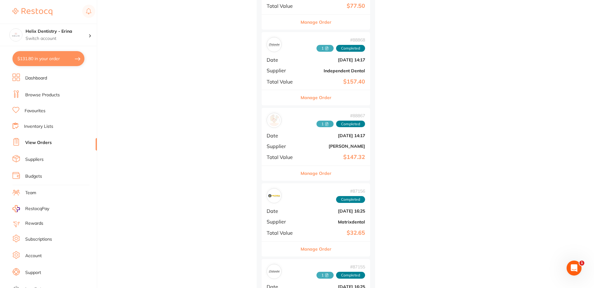
click at [296, 156] on b "$147.32" at bounding box center [334, 157] width 62 height 7
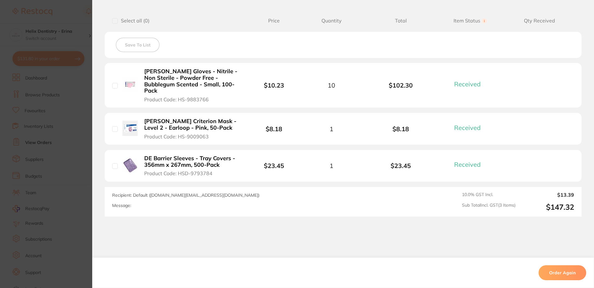
click at [55, 150] on section "Order ID: Restocq- 88867 Order Information 3 Received Completed Order Date Aug …" at bounding box center [297, 144] width 594 height 288
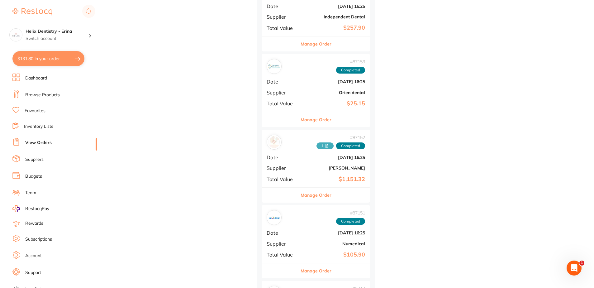
click at [296, 175] on div "# 87152 1 Completed Date Jul 21 2025, 16:25 Supplier Henry Schein Halas Total V…" at bounding box center [316, 159] width 108 height 58
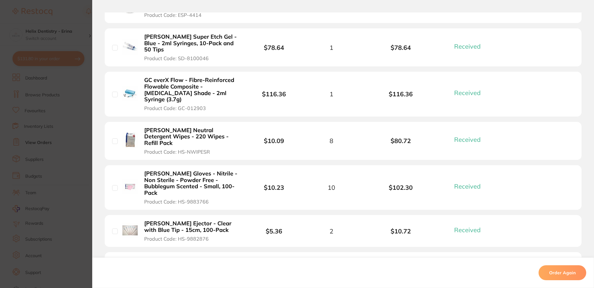
scroll to position [249, 0]
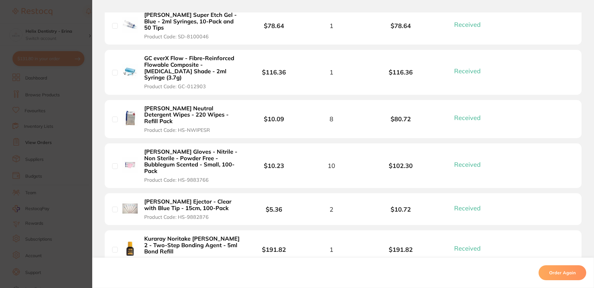
click at [68, 157] on section "Order ID: Restocq- 87152 Order Information 11 Received Completed Order Date Jul…" at bounding box center [297, 144] width 594 height 288
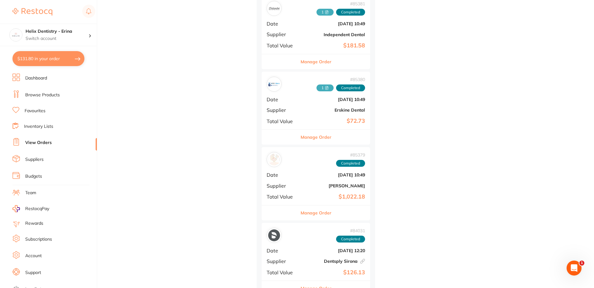
scroll to position [2056, 0]
click at [296, 179] on div "# 85379 Completed Date Jul 3 2025, 10:49 Supplier Henry Schein Halas Total Valu…" at bounding box center [316, 176] width 108 height 58
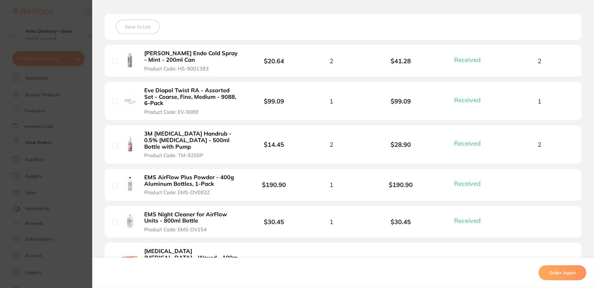
scroll to position [187, 0]
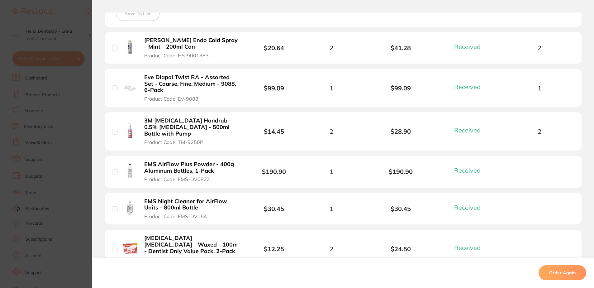
click at [43, 159] on section "Order ID: Restocq- 85379 Order Information 12 Received Completed Order Date Jul…" at bounding box center [297, 144] width 594 height 288
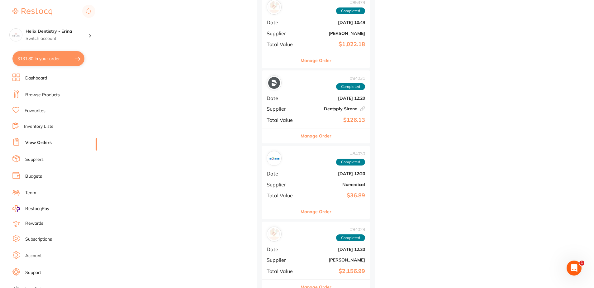
scroll to position [2243, 0]
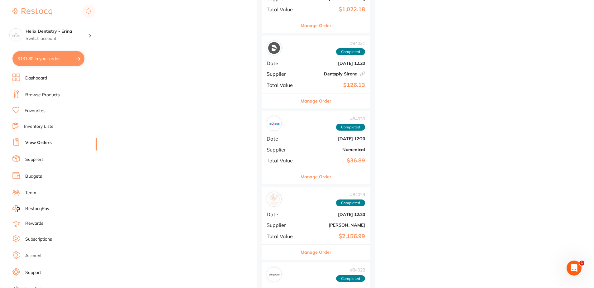
click at [296, 223] on b "[PERSON_NAME]" at bounding box center [334, 224] width 62 height 5
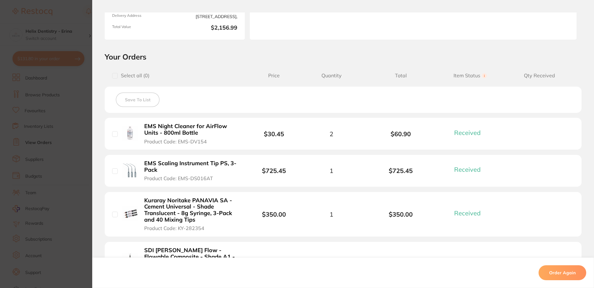
scroll to position [125, 0]
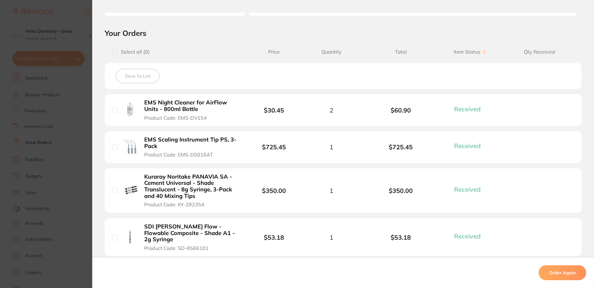
click at [86, 167] on section "Order ID: Restocq- 84029 Order Information 11 Received Completed Order Date Jun…" at bounding box center [297, 144] width 594 height 288
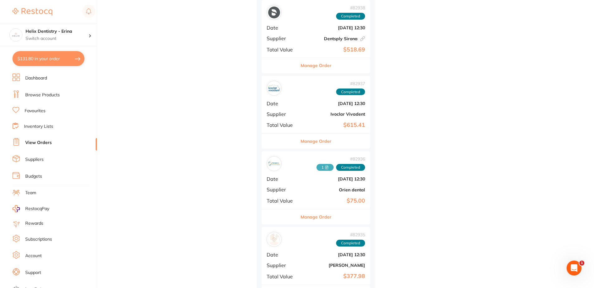
scroll to position [2616, 0]
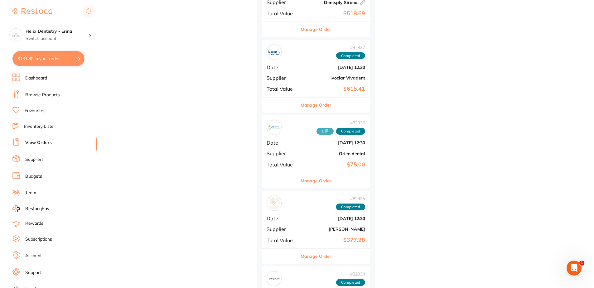
click at [296, 221] on b "[DATE] 12:30" at bounding box center [334, 218] width 62 height 5
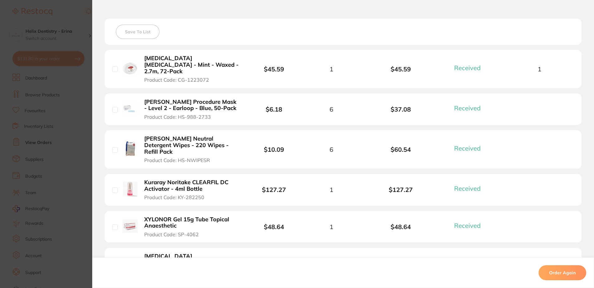
scroll to position [187, 0]
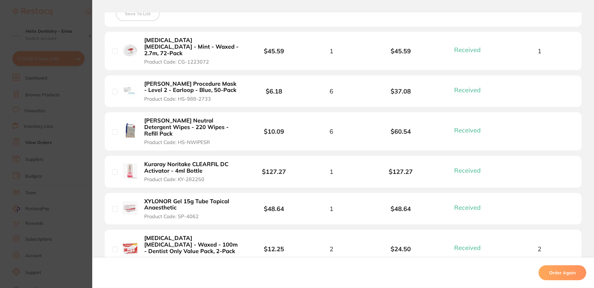
click at [67, 173] on section "Order ID: Restocq- 82935 Order Information 6 Received Completed Order Date Jun …" at bounding box center [297, 144] width 594 height 288
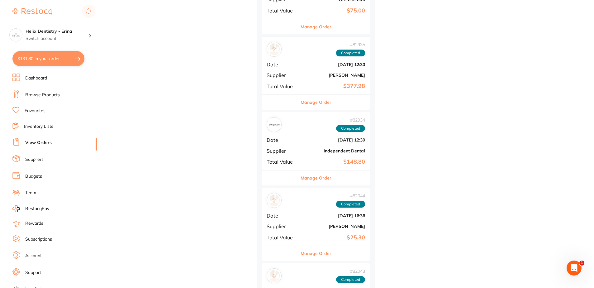
scroll to position [2772, 0]
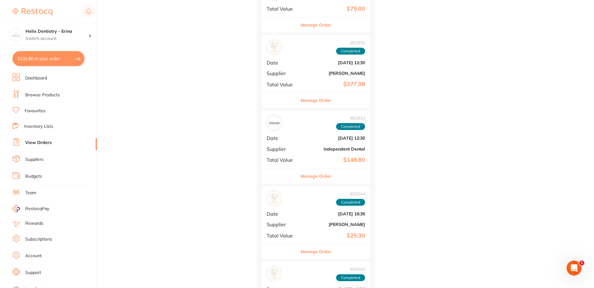
click at [296, 209] on div "# 82044 Completed Date Jun 3 2025, 16:36 Supplier Adam Dental Total Value $25.30" at bounding box center [316, 215] width 108 height 58
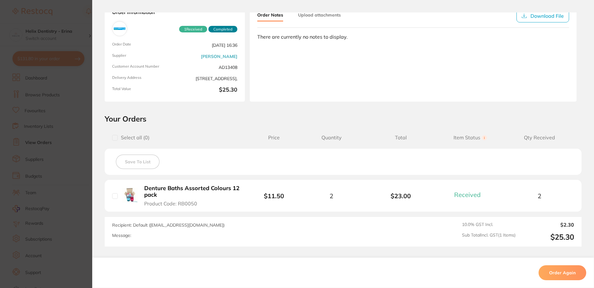
scroll to position [88, 0]
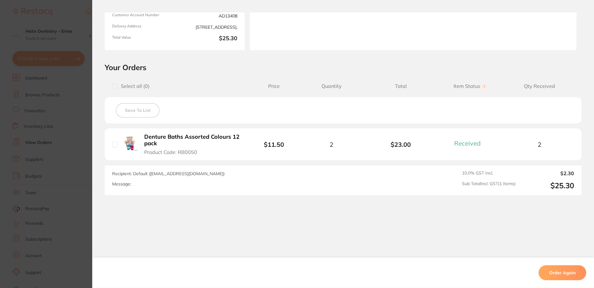
click at [78, 169] on section "Order ID: Restocq- 82044 Order Information 1 Received Completed Order Date Jun …" at bounding box center [297, 144] width 594 height 288
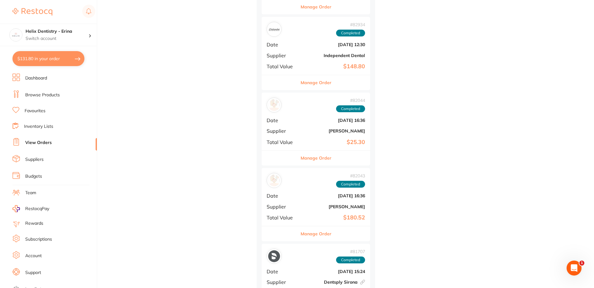
click at [296, 220] on b "$180.52" at bounding box center [334, 217] width 62 height 7
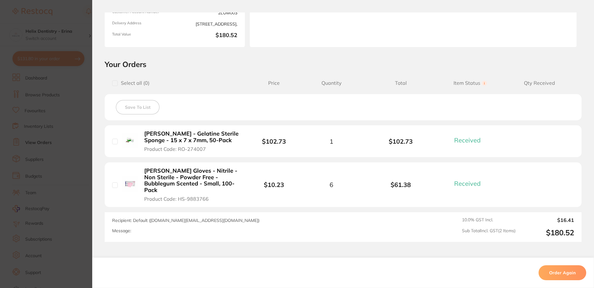
click at [93, 185] on section "Your Orders Select all ( 0 ) Price Quantity Total Item Status You can use this …" at bounding box center [343, 150] width 502 height 182
click at [39, 185] on section "Order ID: Restocq- 82043 Order Information 2 Received Completed Order Date Jun …" at bounding box center [297, 144] width 594 height 288
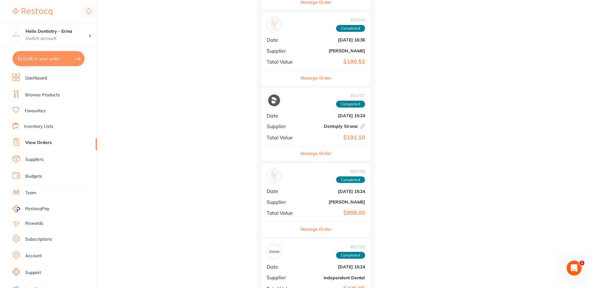
click at [296, 201] on span "Supplier" at bounding box center [282, 202] width 31 height 6
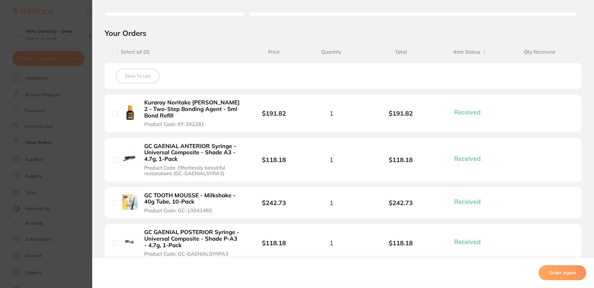
click at [92, 193] on section "Your Orders Select all ( 0 ) Price Quantity Total Item Status You can use this …" at bounding box center [343, 205] width 502 height 355
click at [66, 192] on section "Order ID: Restocq- 81706 Order Information 6 Received Completed Order Date Jun …" at bounding box center [297, 144] width 594 height 288
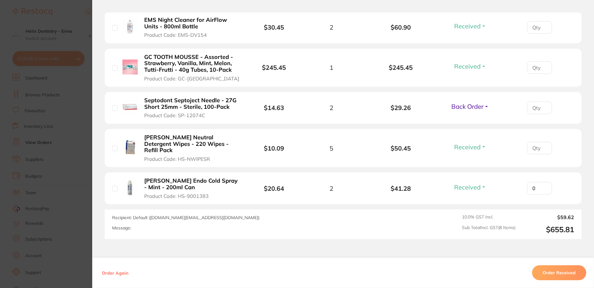
scroll to position [343, 0]
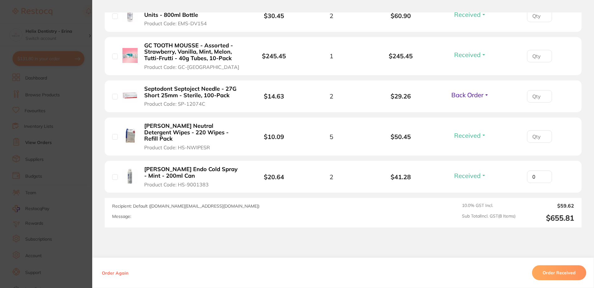
click at [77, 146] on section "Order ID: Restocq- 89453 Order Information 7 Received 1 Back Order Accepted Ord…" at bounding box center [297, 144] width 594 height 288
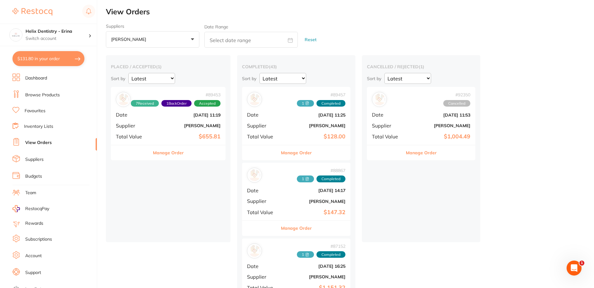
click at [273, 79] on select "Latest Notification" at bounding box center [282, 78] width 47 height 11
click at [307, 66] on h2 "completed ( 43 )" at bounding box center [296, 67] width 108 height 6
